Goal: Information Seeking & Learning: Learn about a topic

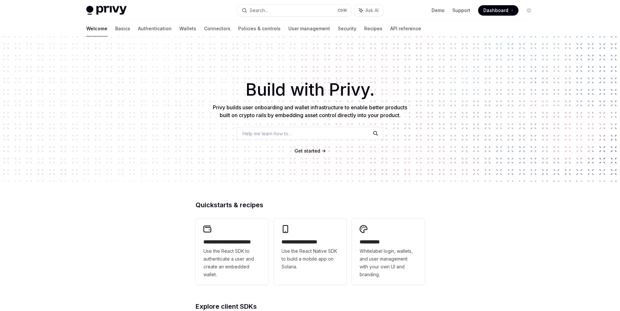
click at [197, 37] on div "​ Build with Privy. Privy builds user onboarding and wallet infrastructure to e…" at bounding box center [310, 108] width 620 height 145
click at [138, 28] on link "Authentication" at bounding box center [155, 29] width 34 height 16
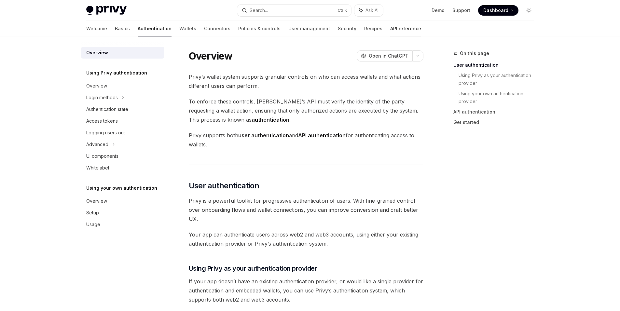
click at [390, 30] on link "API reference" at bounding box center [405, 29] width 31 height 16
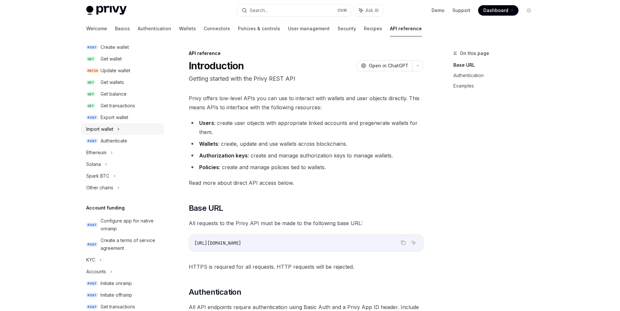
scroll to position [156, 0]
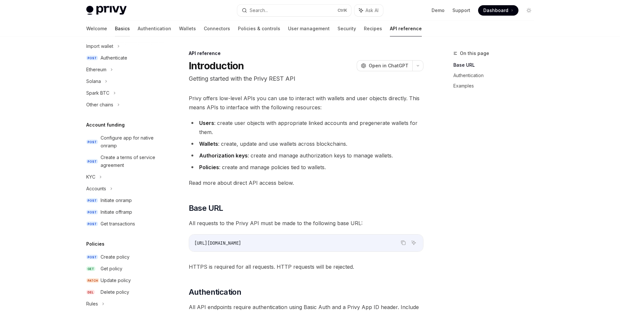
click at [115, 30] on link "Basics" at bounding box center [122, 29] width 15 height 16
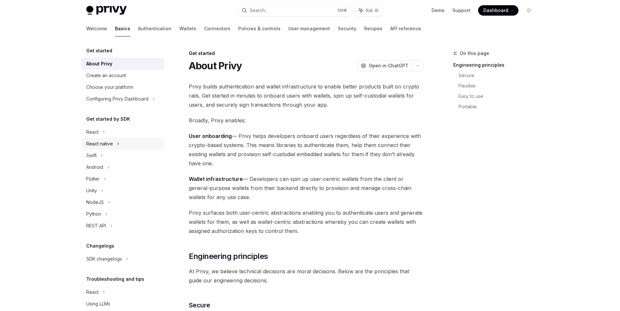
click at [114, 146] on div "React native" at bounding box center [122, 144] width 83 height 12
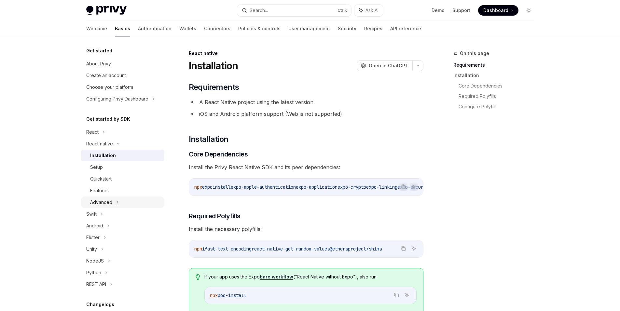
click at [115, 203] on div "Advanced" at bounding box center [122, 203] width 83 height 12
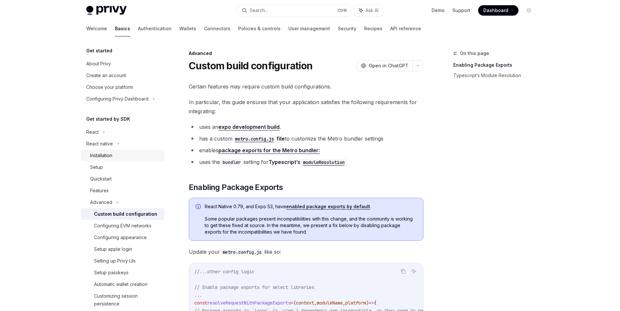
click at [99, 155] on div "Installation" at bounding box center [101, 156] width 22 height 8
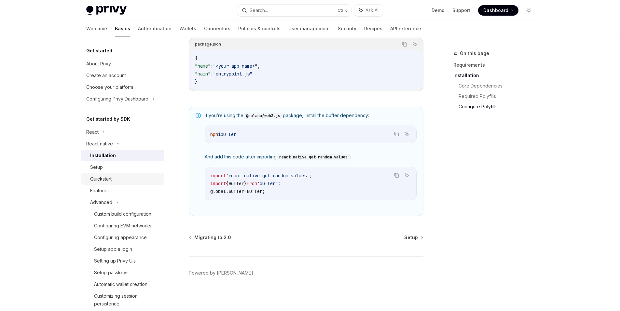
scroll to position [39, 0]
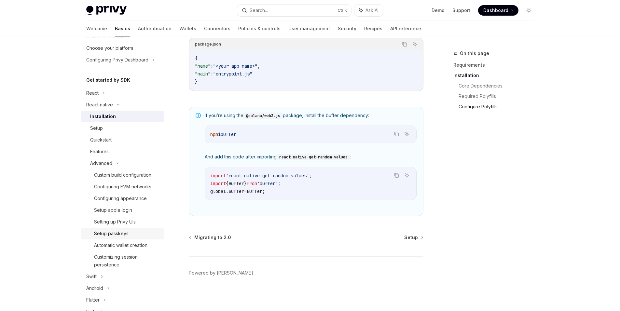
click at [120, 232] on div "Setup passkeys" at bounding box center [111, 234] width 34 height 8
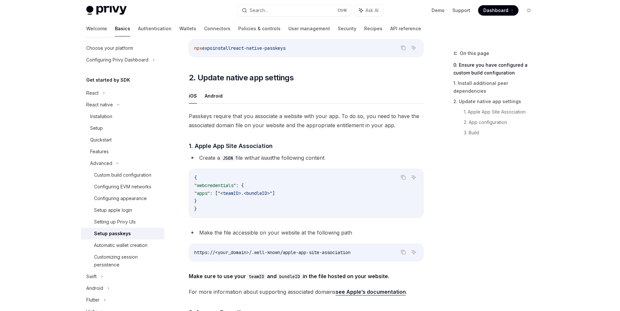
scroll to position [156, 0]
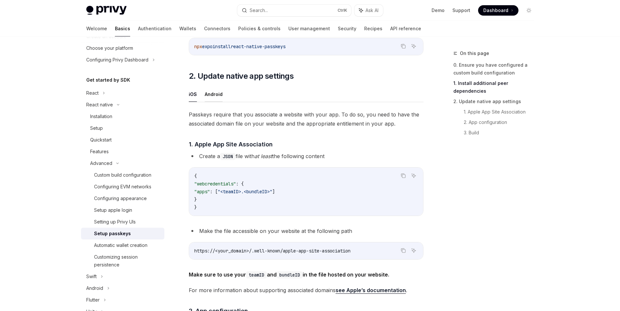
click at [213, 93] on button "Android" at bounding box center [214, 94] width 18 height 15
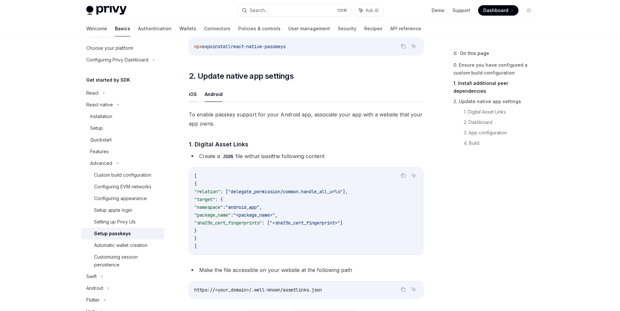
click at [191, 94] on button "iOS" at bounding box center [193, 94] width 8 height 15
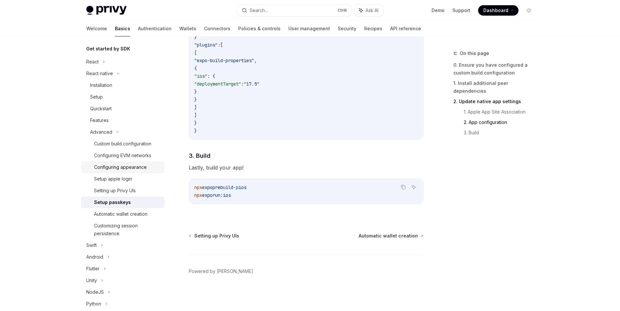
scroll to position [117, 0]
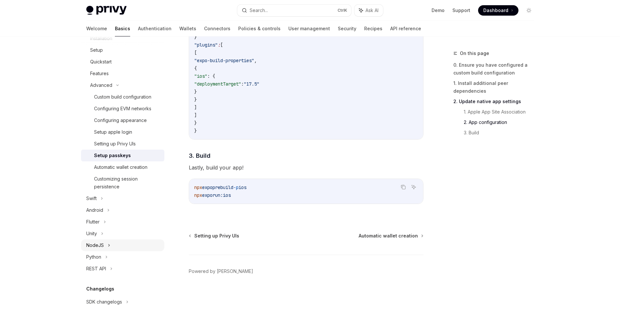
click at [110, 246] on div "NodeJS" at bounding box center [122, 245] width 83 height 12
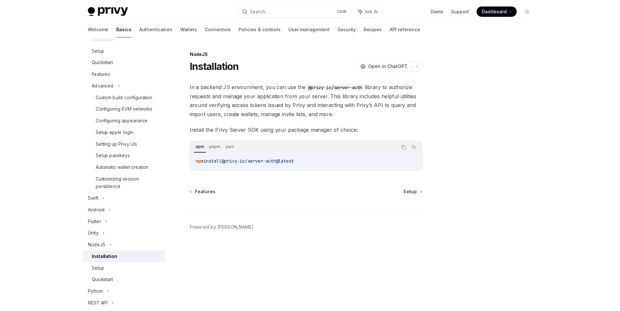
scroll to position [156, 0]
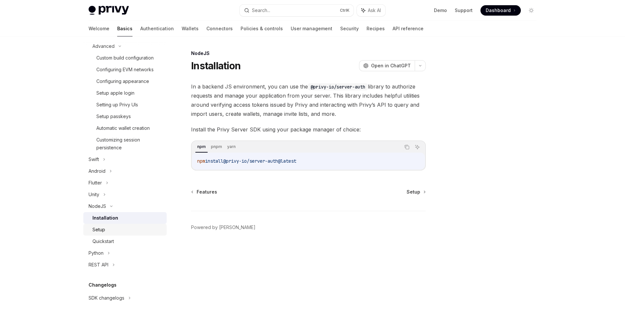
click at [103, 229] on div "Setup" at bounding box center [98, 230] width 13 height 8
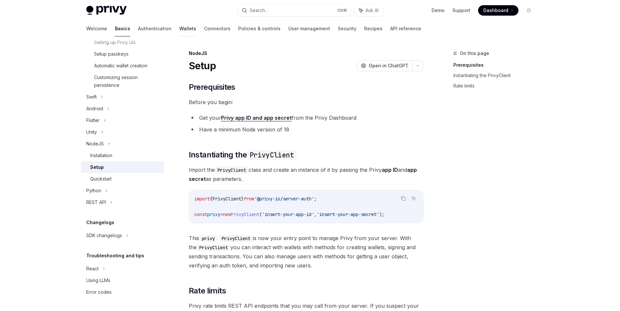
click at [179, 25] on link "Wallets" at bounding box center [187, 29] width 17 height 16
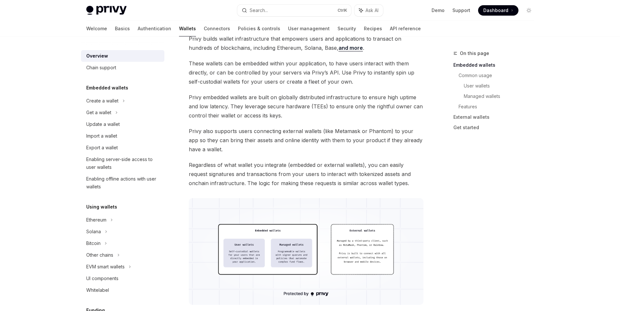
scroll to position [39, 0]
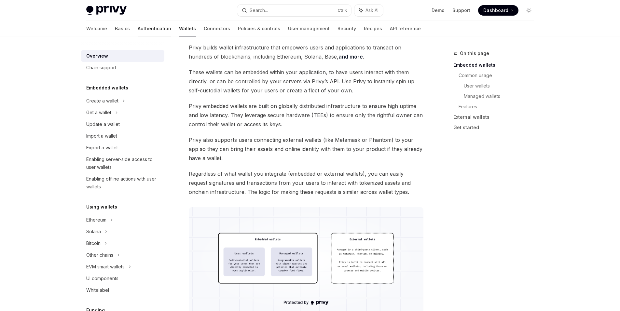
click at [138, 31] on link "Authentication" at bounding box center [155, 29] width 34 height 16
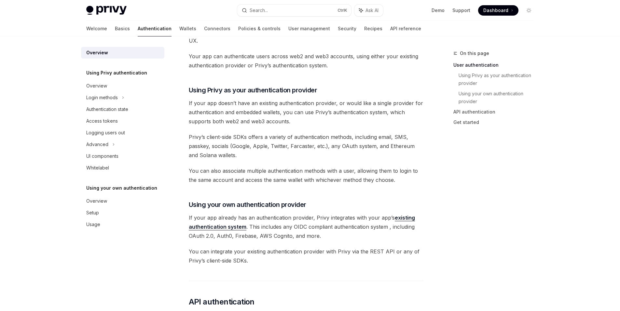
scroll to position [76, 0]
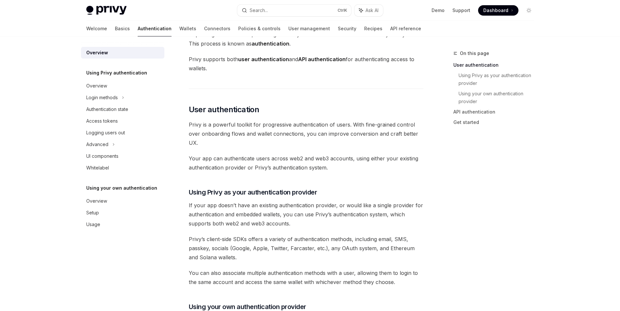
click at [205, 246] on span "Privy’s client-side SDKs offers a variety of authentication methods, including …" at bounding box center [306, 248] width 235 height 27
click at [215, 238] on span "Privy’s client-side SDKs offers a variety of authentication methods, including …" at bounding box center [306, 248] width 235 height 27
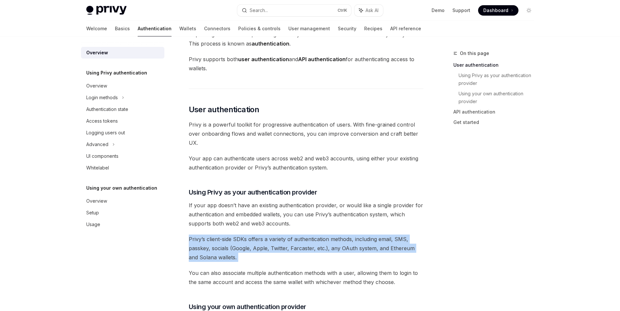
click at [215, 238] on span "Privy’s client-side SDKs offers a variety of authentication methods, including …" at bounding box center [306, 248] width 235 height 27
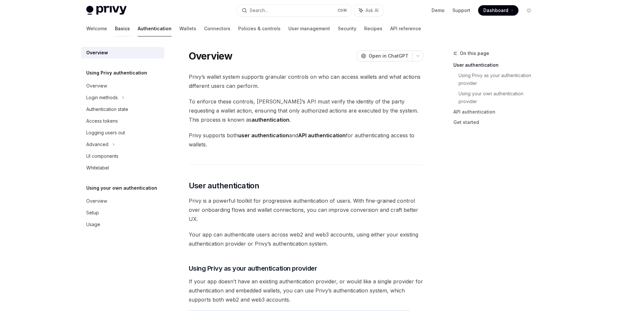
click at [115, 33] on link "Basics" at bounding box center [122, 29] width 15 height 16
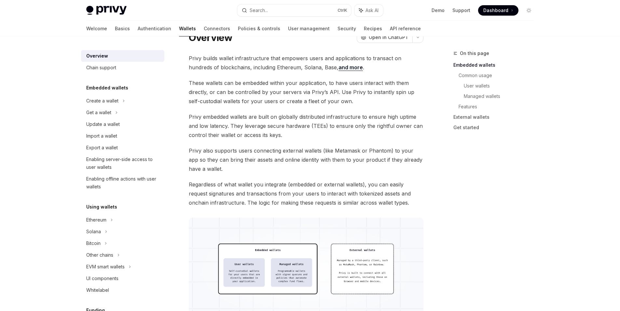
scroll to position [39, 0]
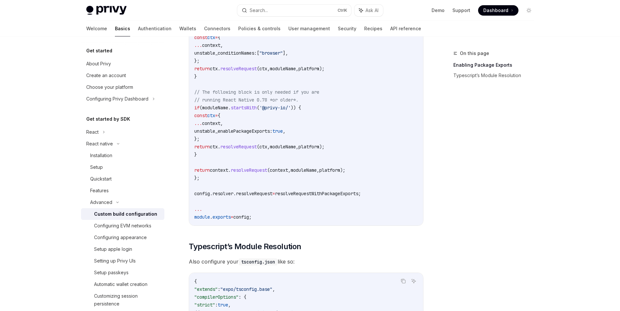
type textarea "*"
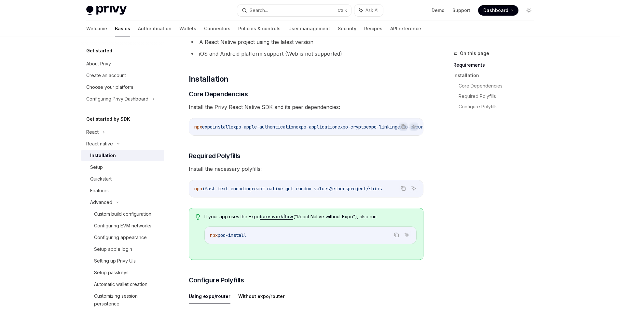
scroll to position [78, 0]
